Goal: Entertainment & Leisure: Consume media (video, audio)

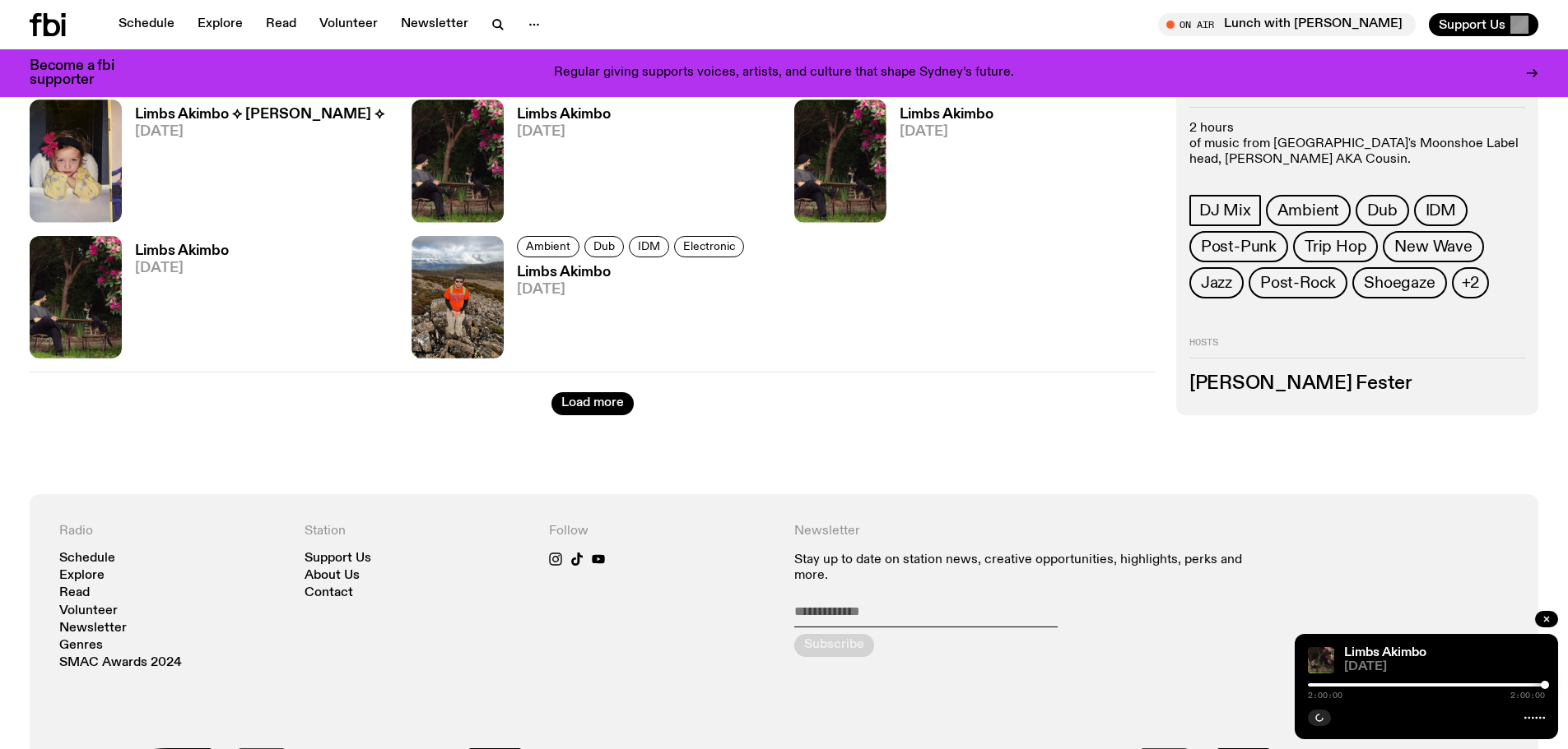
scroll to position [2371, 0]
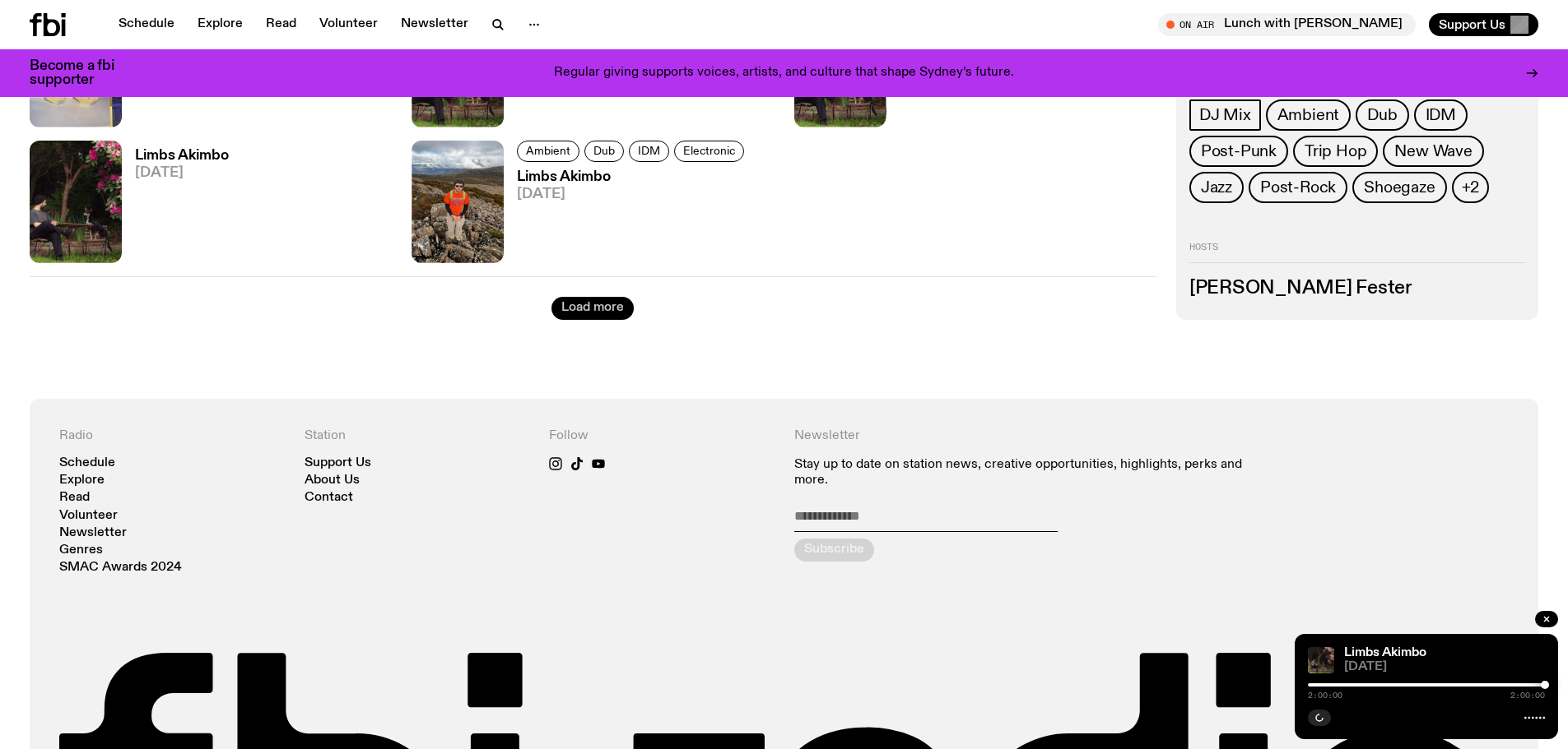
click at [580, 315] on button "Load more" at bounding box center [592, 309] width 82 height 23
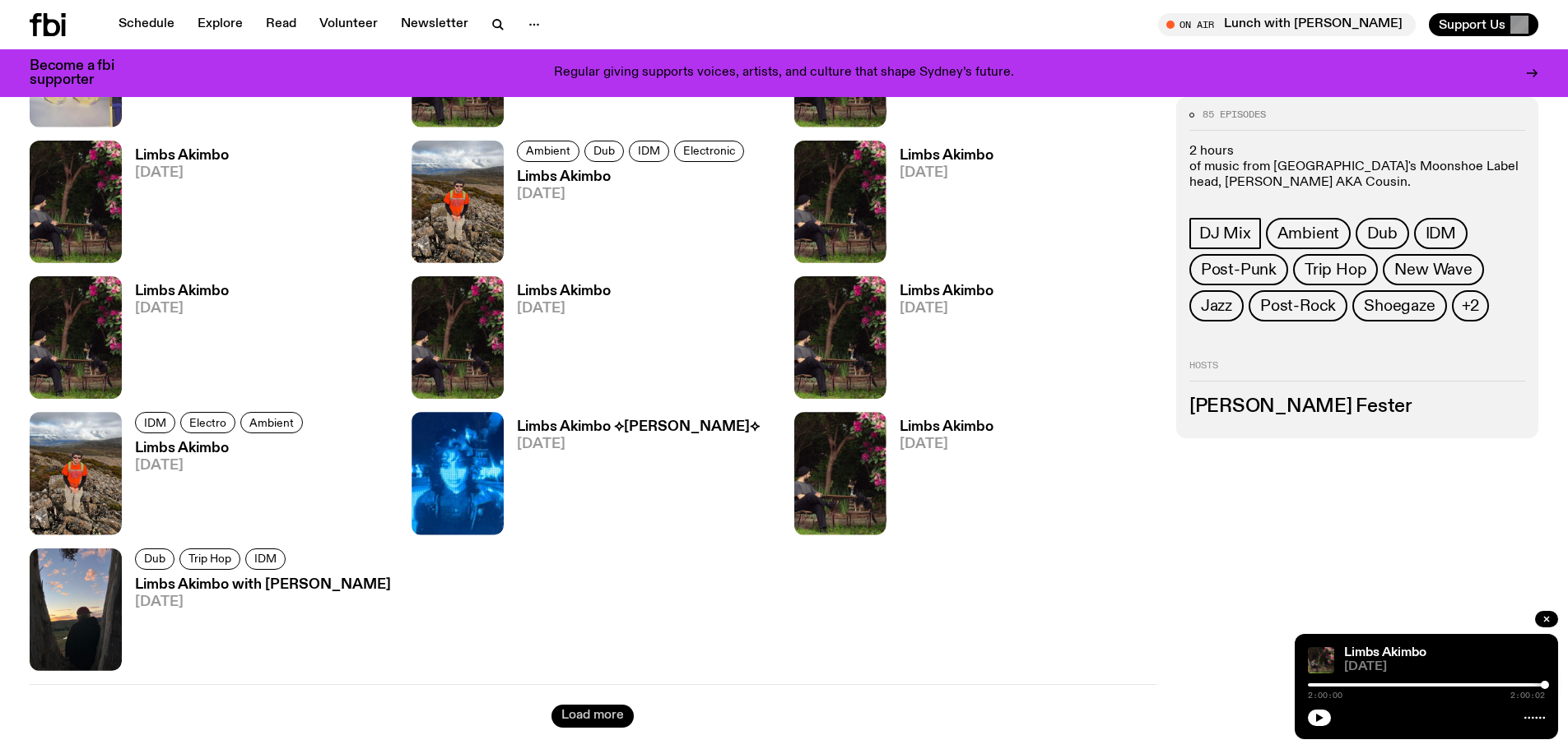
click at [596, 713] on button "Load more" at bounding box center [592, 717] width 82 height 23
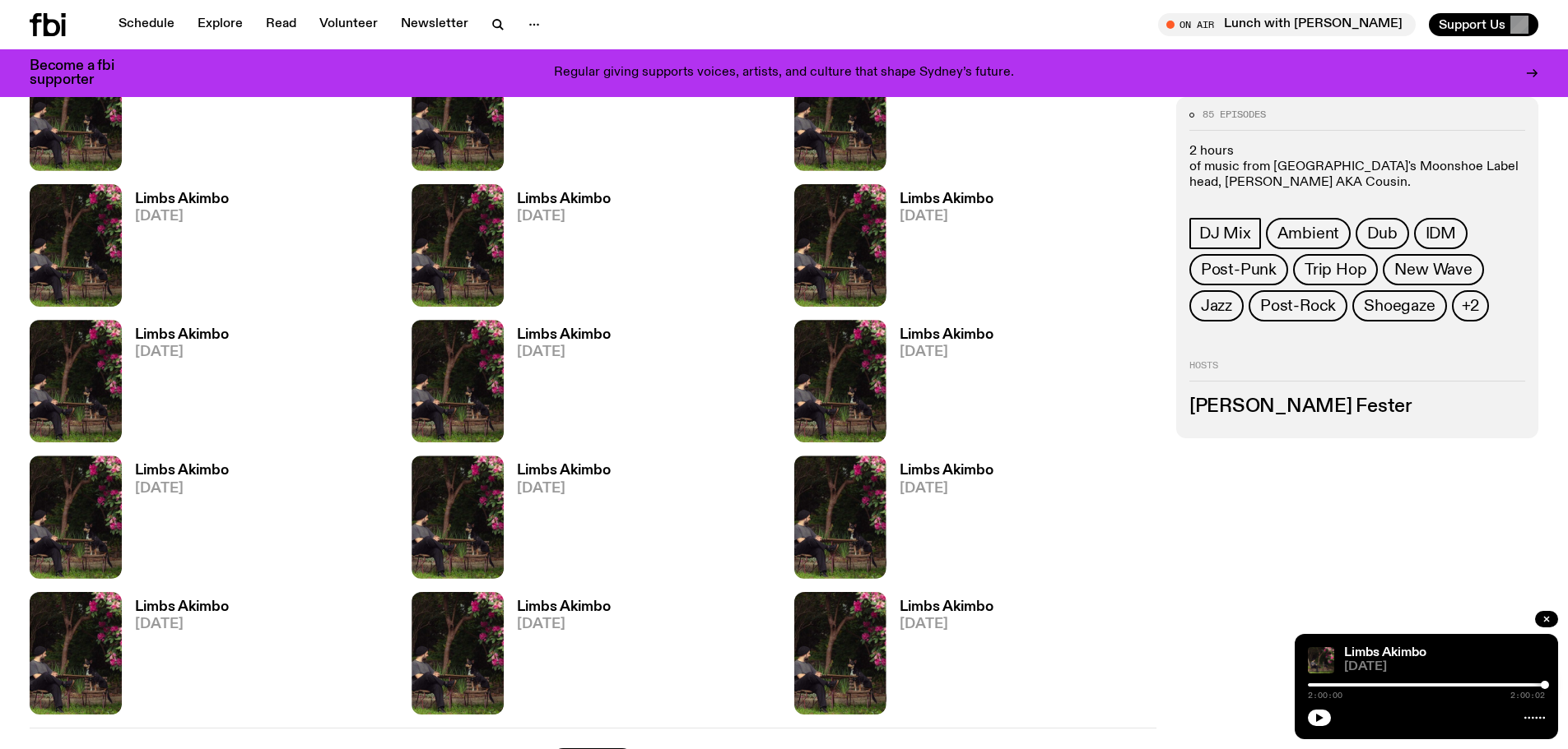
scroll to position [4181, 0]
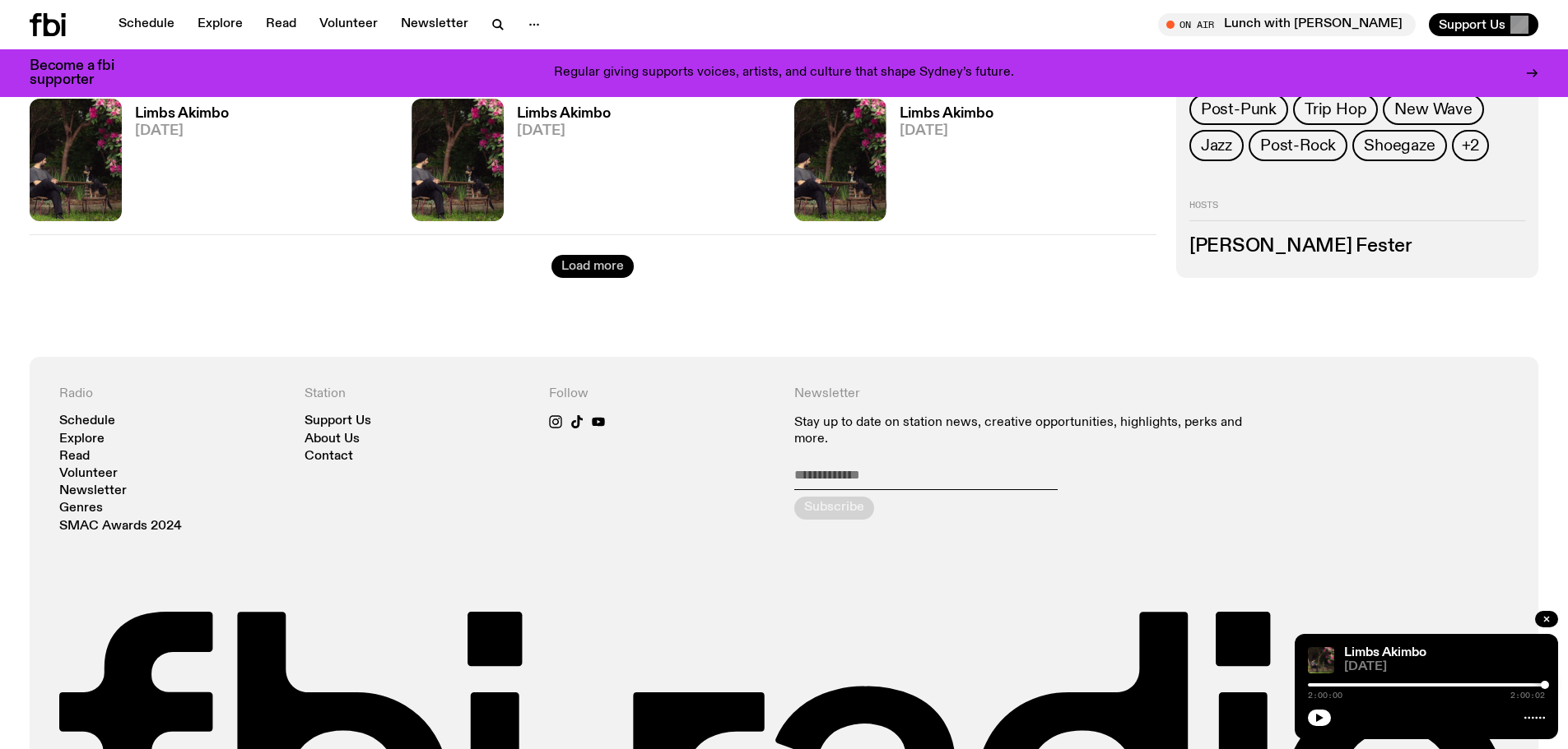
click at [586, 267] on button "Load more" at bounding box center [592, 266] width 82 height 23
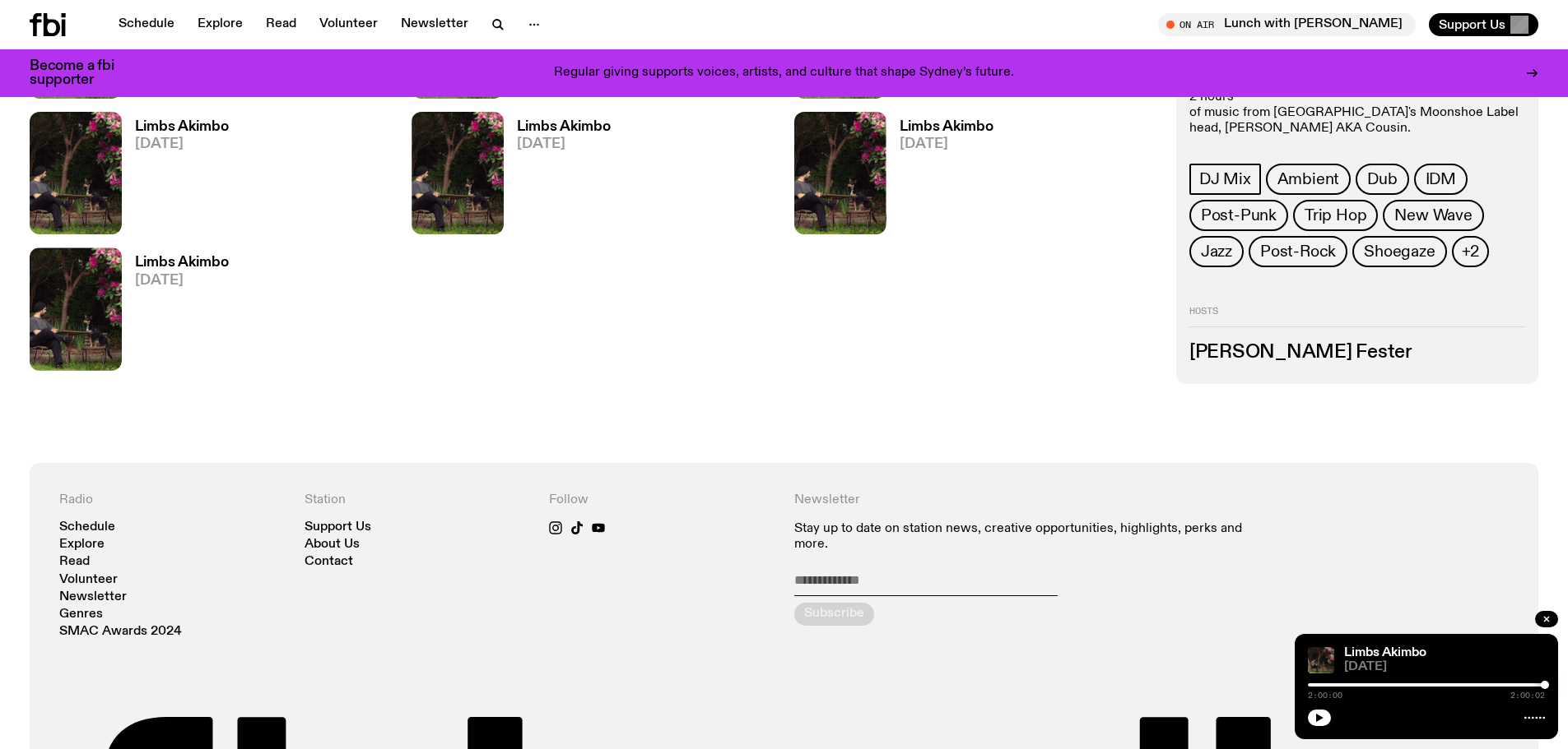
scroll to position [4756, 0]
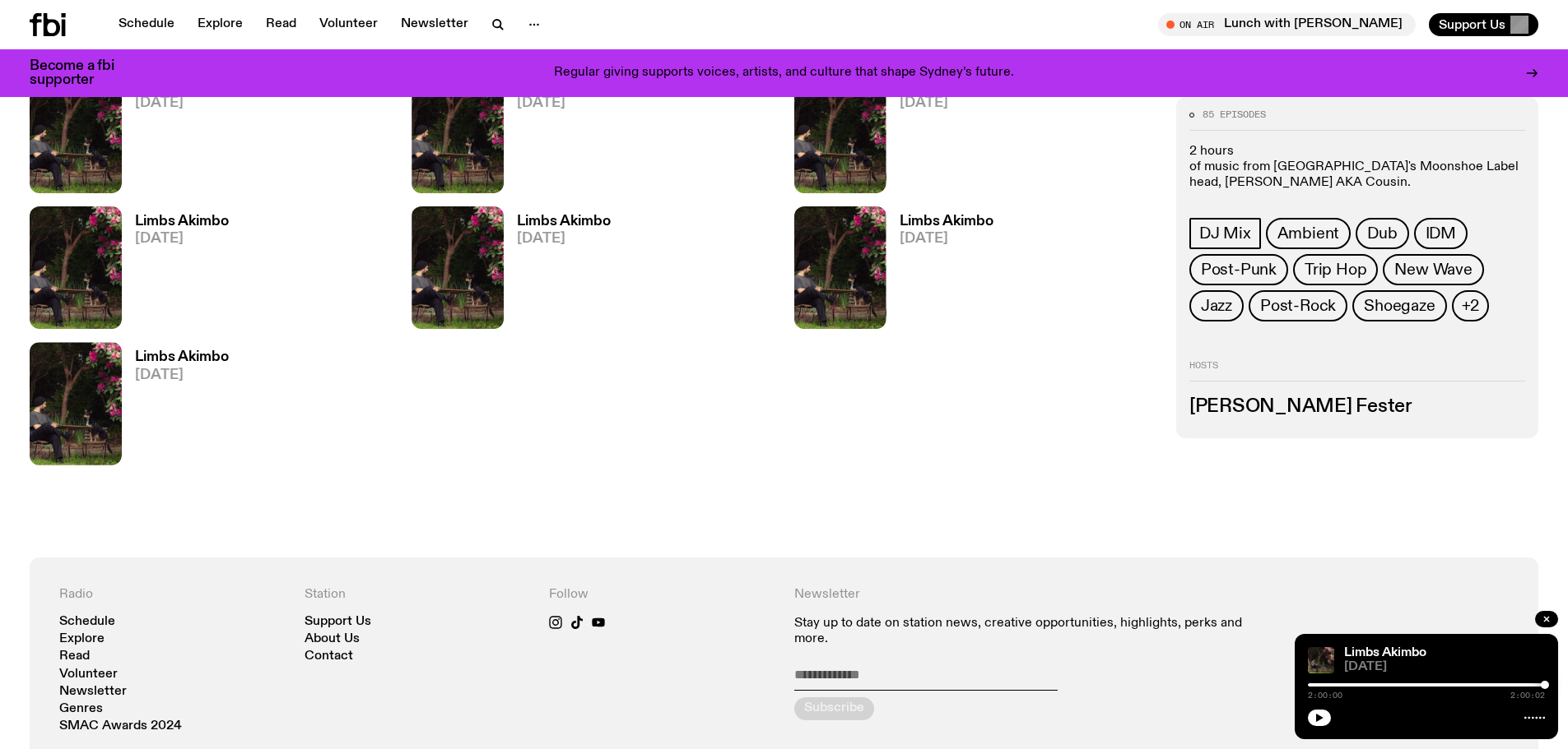
scroll to position [4592, 0]
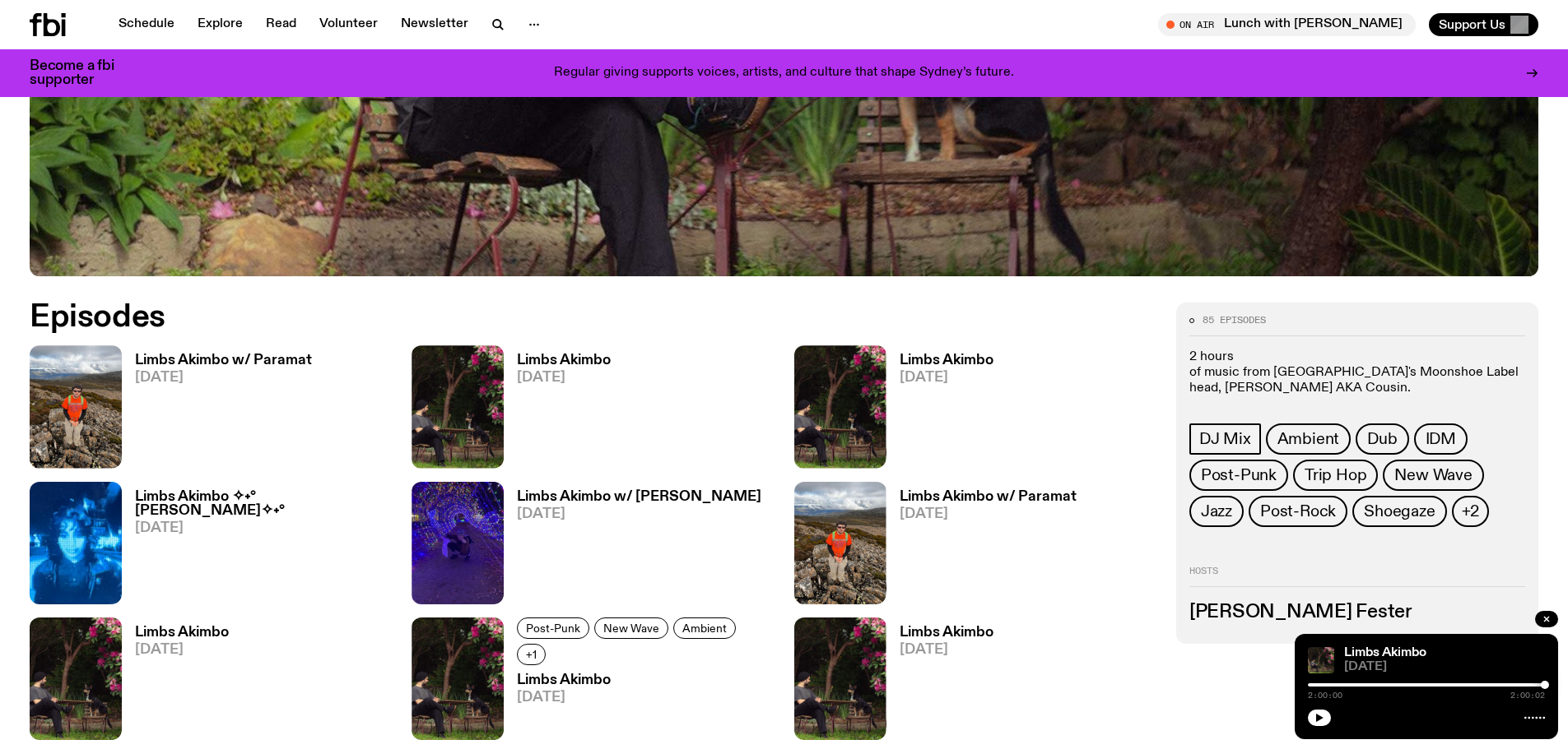
scroll to position [318, 0]
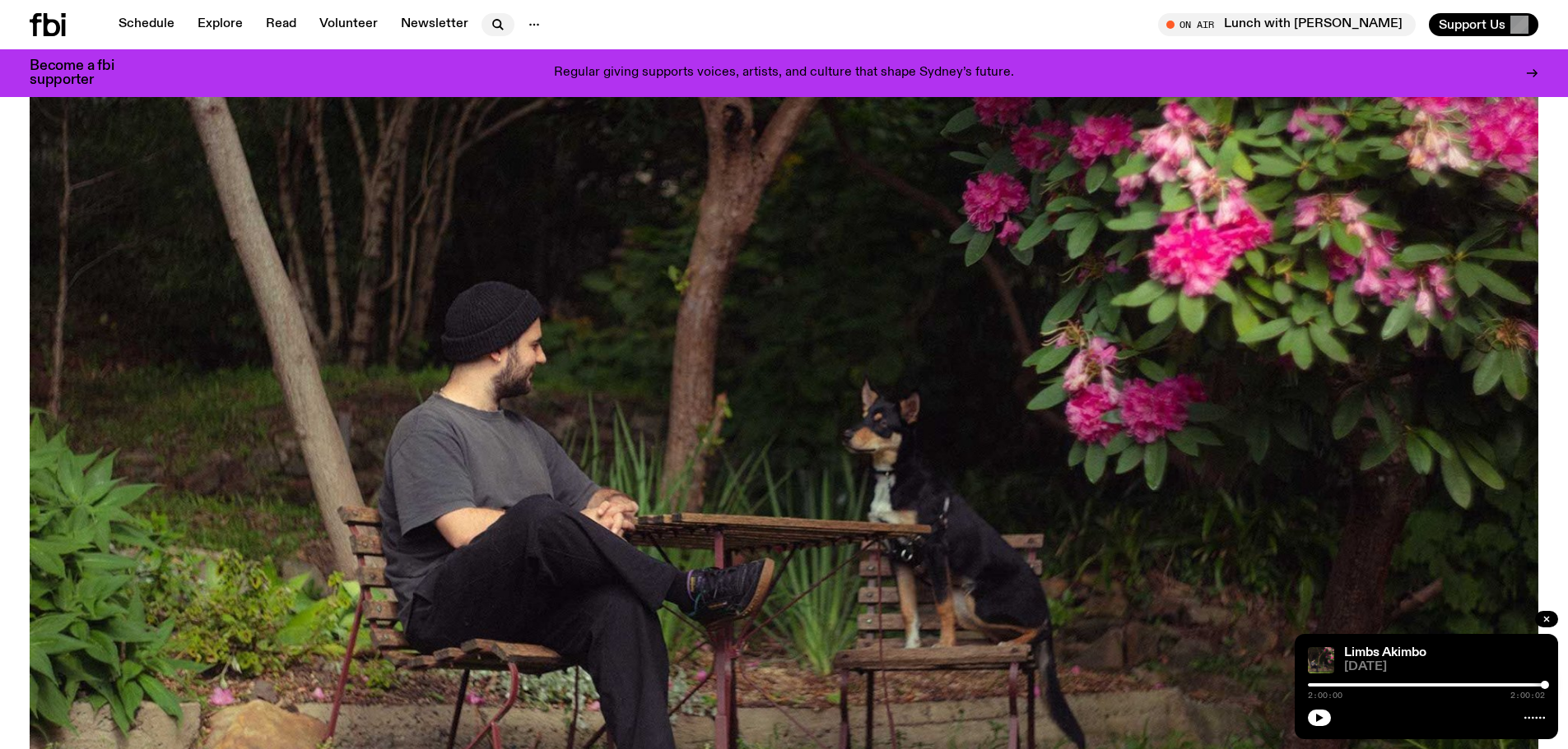
click at [495, 19] on icon "button" at bounding box center [497, 25] width 20 height 20
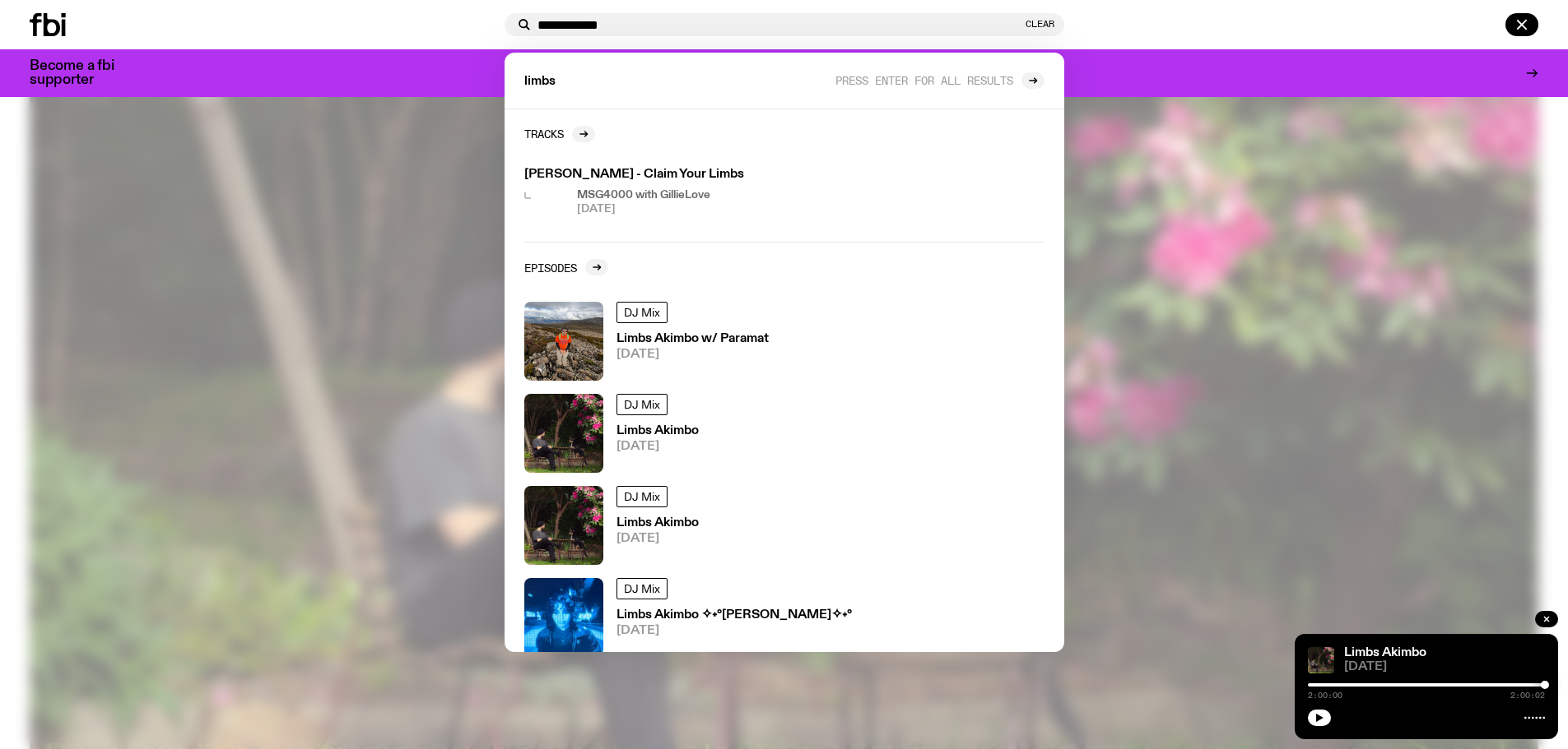
type input "**********"
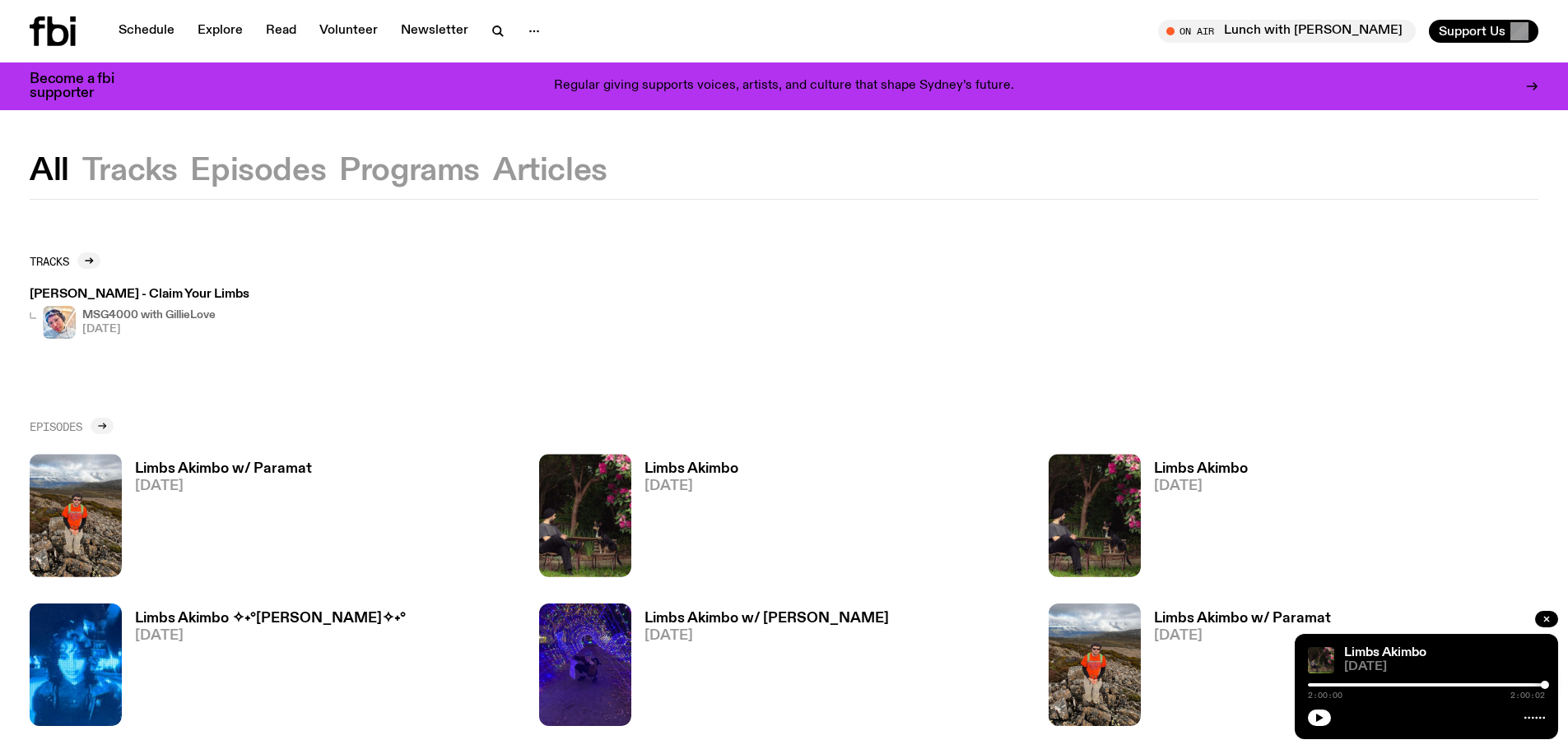
click at [105, 425] on icon at bounding box center [102, 426] width 9 height 9
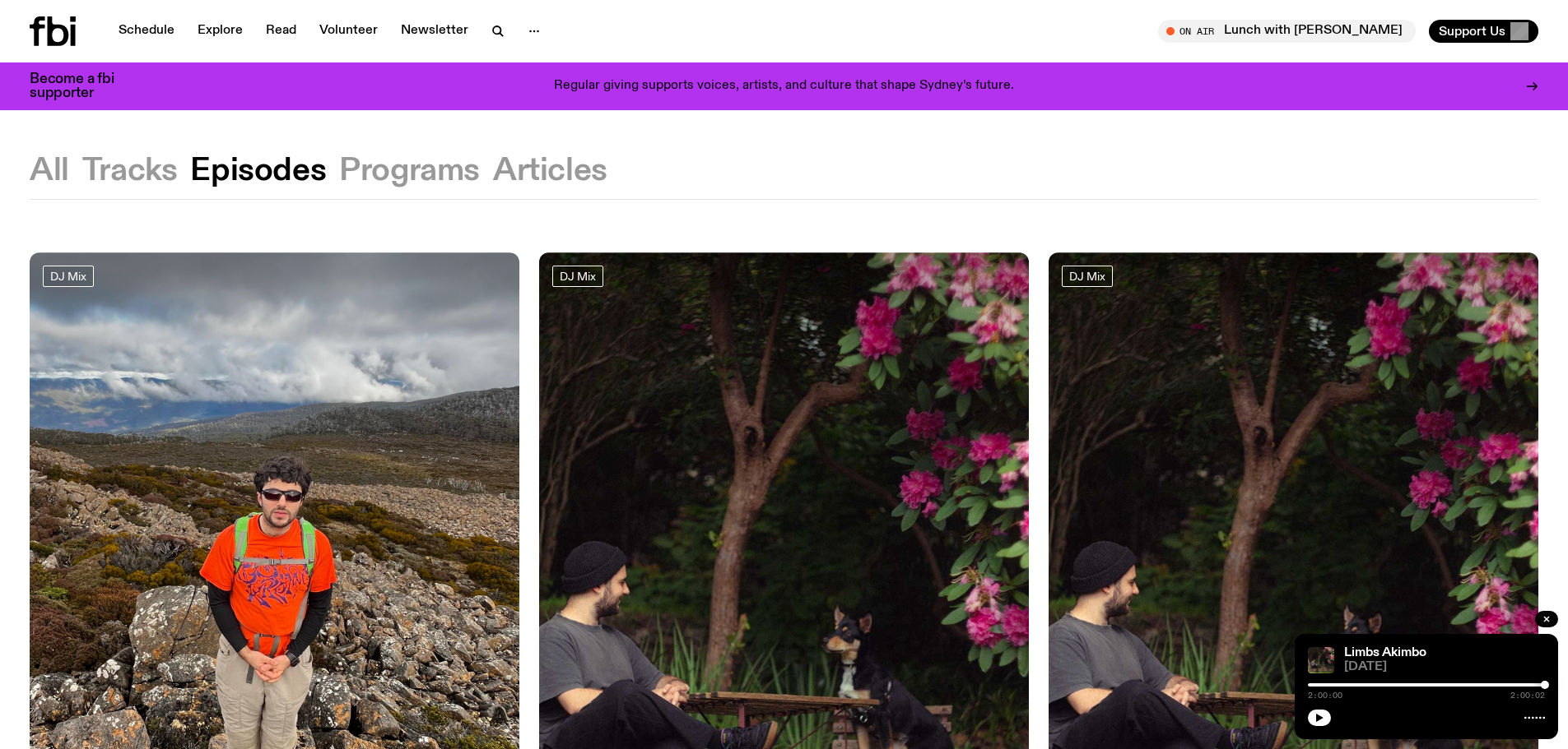
click at [493, 172] on button "Programs" at bounding box center [550, 170] width 115 height 29
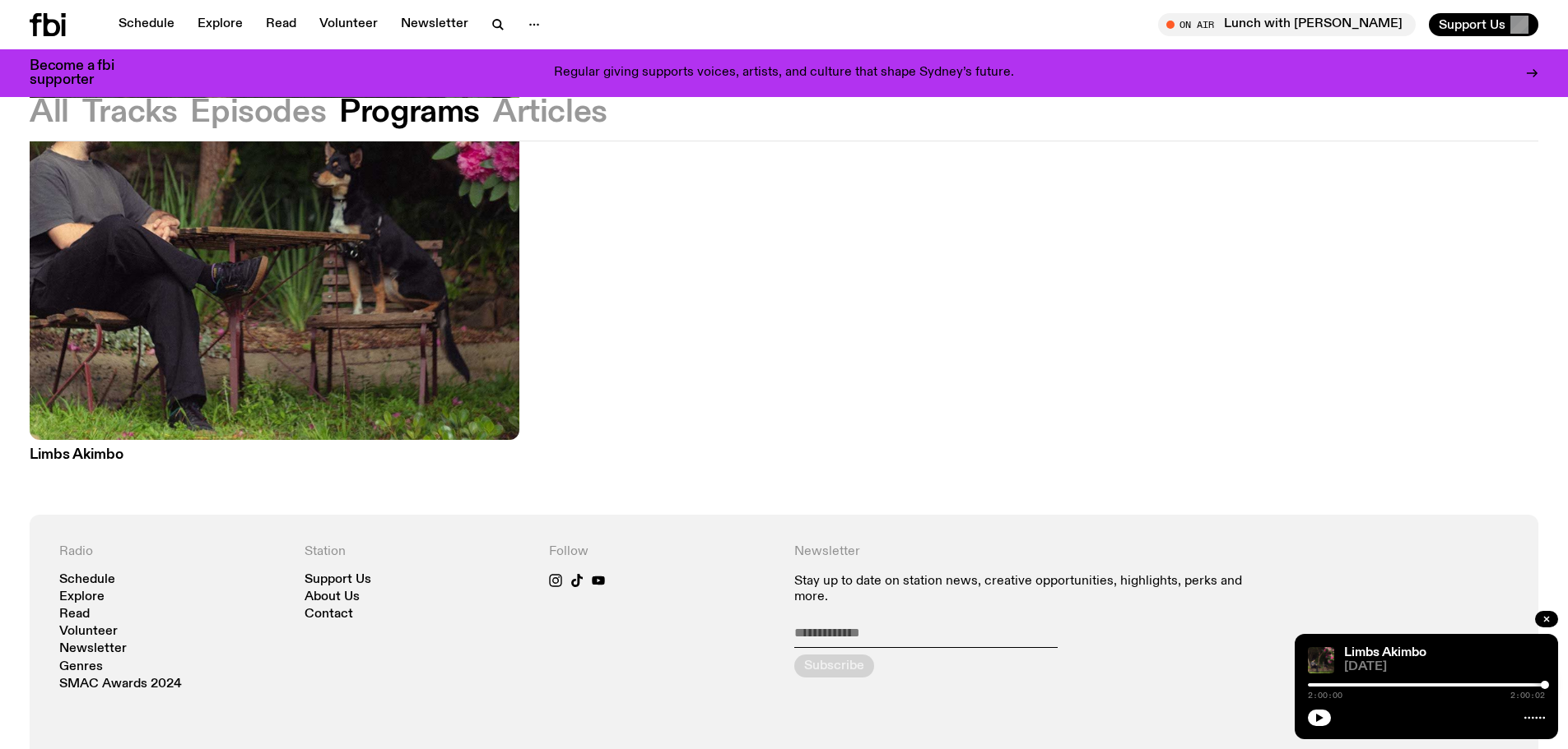
scroll to position [486, 0]
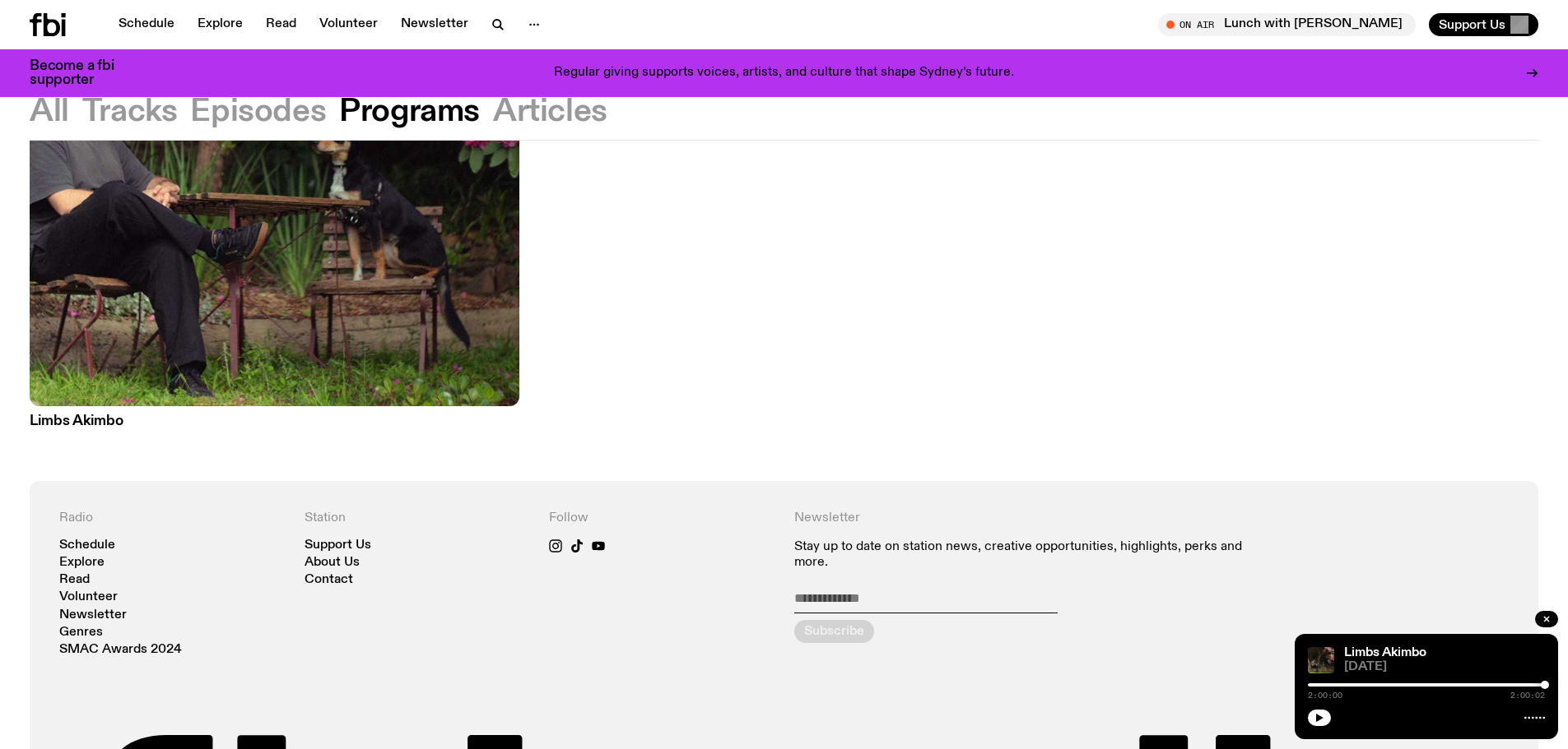
click at [289, 332] on img at bounding box center [274, 79] width 490 height 652
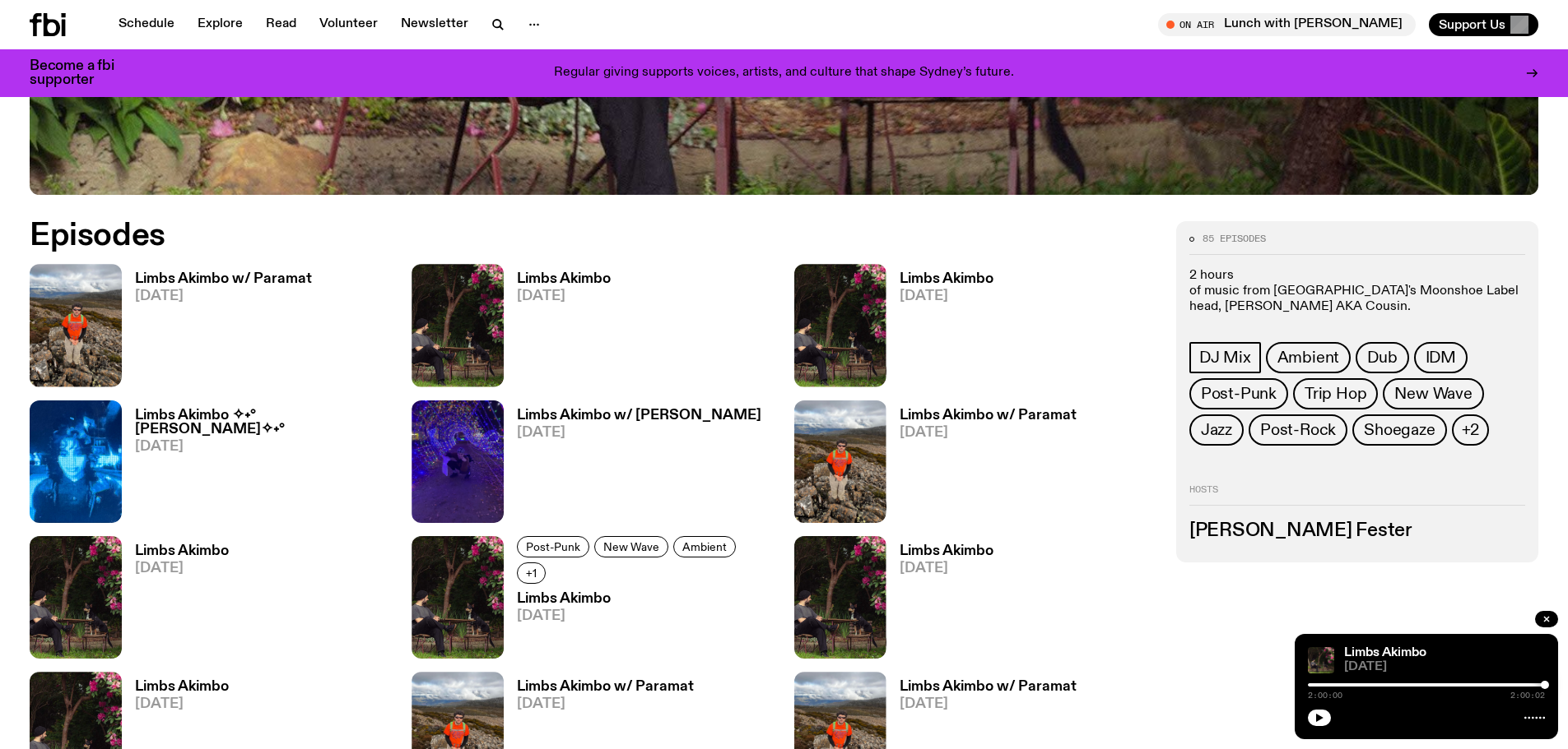
scroll to position [893, 0]
